Goal: Task Accomplishment & Management: Manage account settings

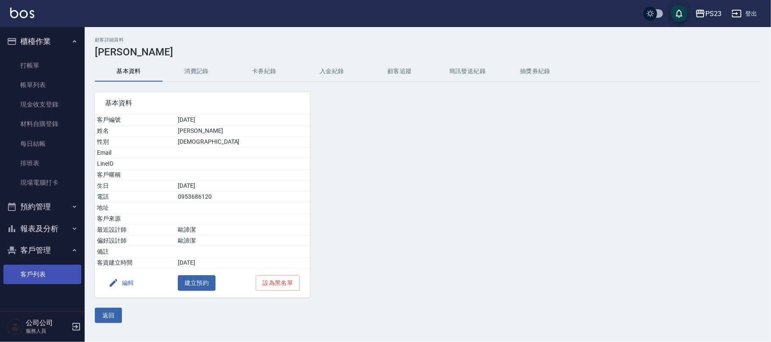
click at [40, 273] on link "客戶列表" at bounding box center [42, 274] width 78 height 19
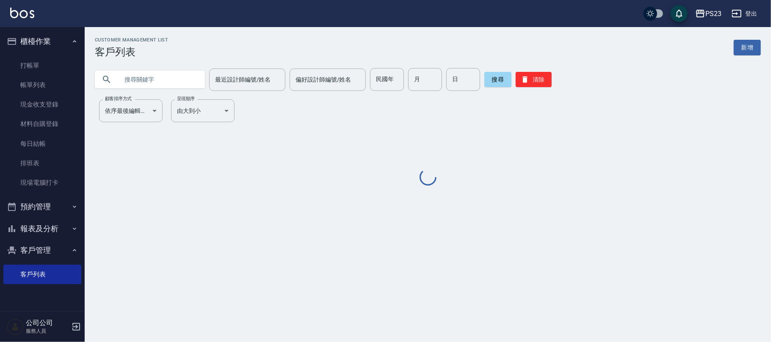
click at [157, 80] on input "text" at bounding box center [158, 79] width 80 height 23
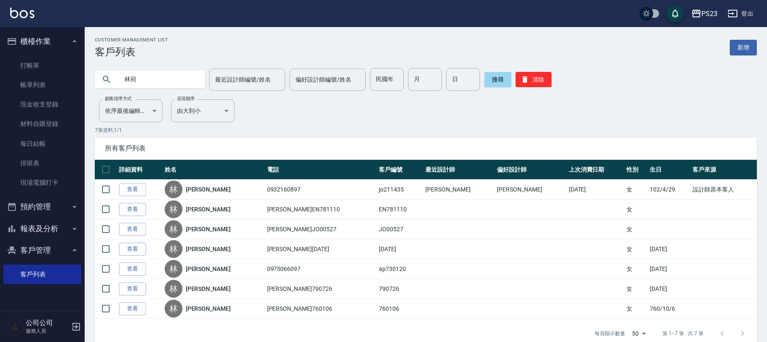
type input "林宛"
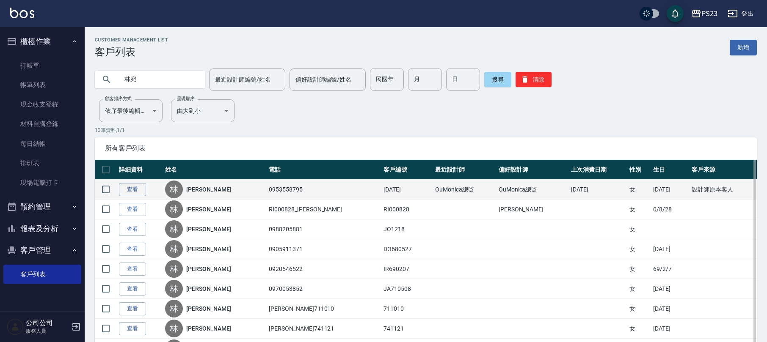
click at [136, 182] on td "查看" at bounding box center [140, 190] width 46 height 20
click at [138, 193] on link "查看" at bounding box center [132, 189] width 27 height 13
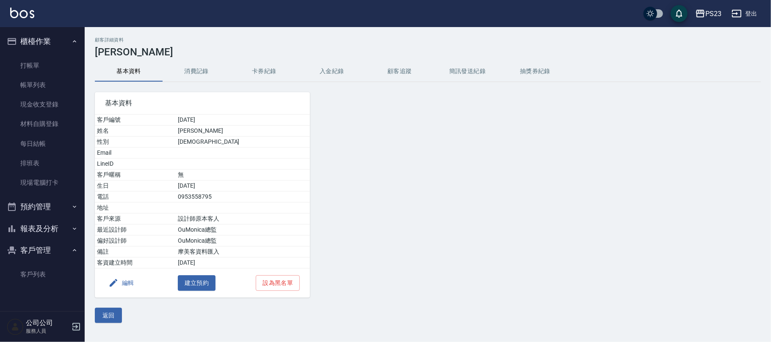
click at [192, 63] on button "消費記錄" at bounding box center [197, 71] width 68 height 20
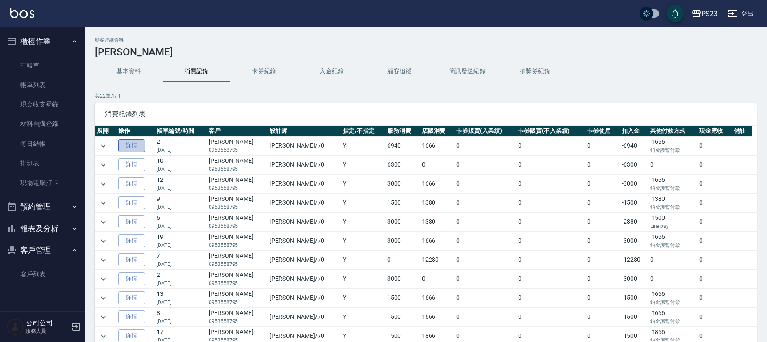
click at [143, 145] on link "詳情" at bounding box center [131, 145] width 27 height 13
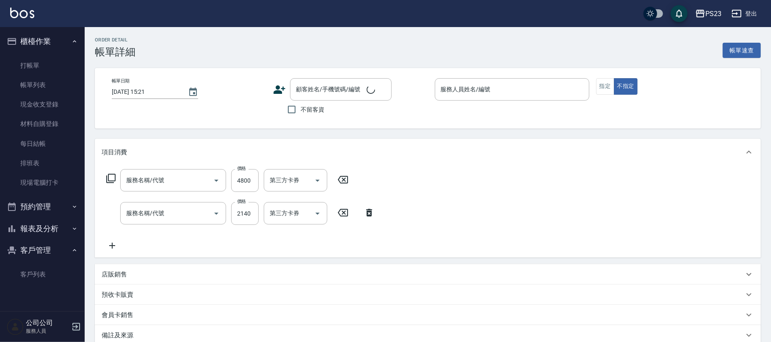
type input "[DATE] 17:16"
type input "[PERSON_NAME]-0"
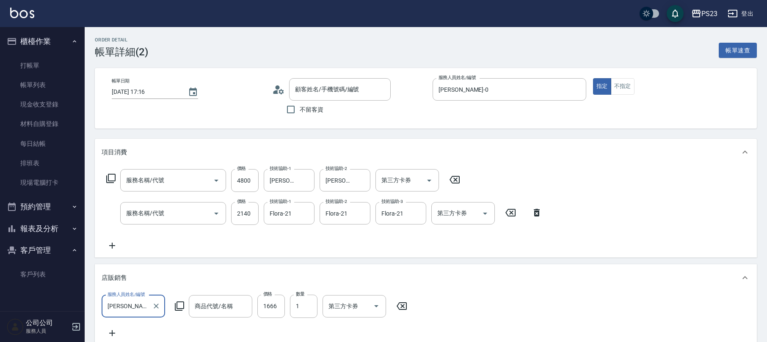
scroll to position [2, 0]
type input "[PERSON_NAME]/0953558795/[DATE]"
type input "仙[PERSON_NAME]拉鍍膜離子護(673)"
type input "中草藥2000(628)"
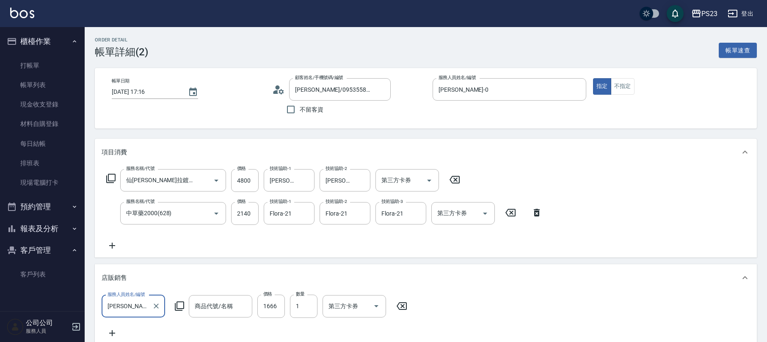
type input "(暫收款)膜鏡結構式護髮(短髮)單次$1666"
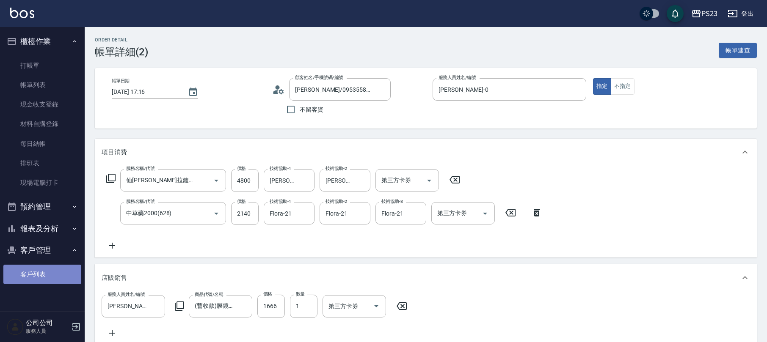
click at [36, 268] on link "客戶列表" at bounding box center [42, 274] width 78 height 19
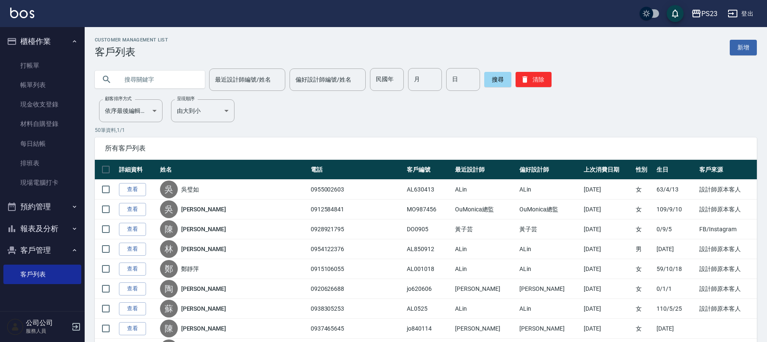
click at [119, 78] on input "text" at bounding box center [158, 79] width 80 height 23
type input "林宛"
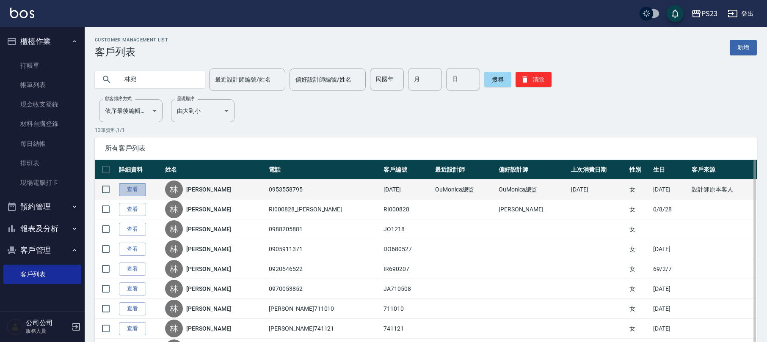
click at [137, 194] on link "查看" at bounding box center [132, 189] width 27 height 13
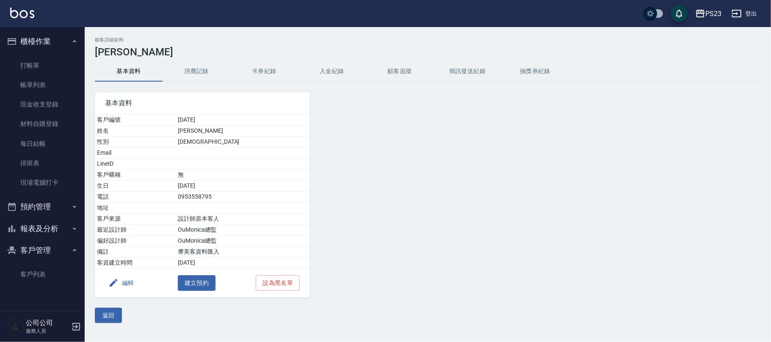
click at [319, 76] on button "入金紀錄" at bounding box center [332, 71] width 68 height 20
